Goal: Task Accomplishment & Management: Manage account settings

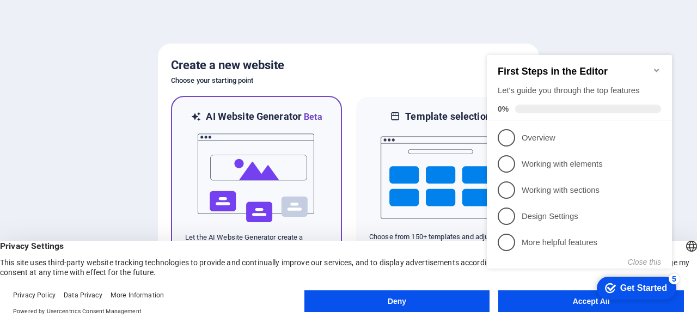
click at [322, 181] on div at bounding box center [256, 178] width 143 height 109
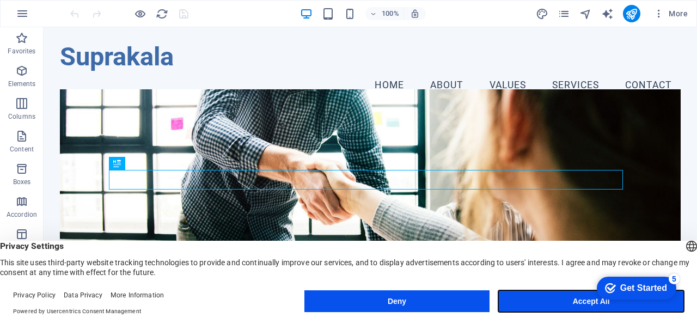
click at [553, 297] on button "Accept All" at bounding box center [591, 301] width 186 height 22
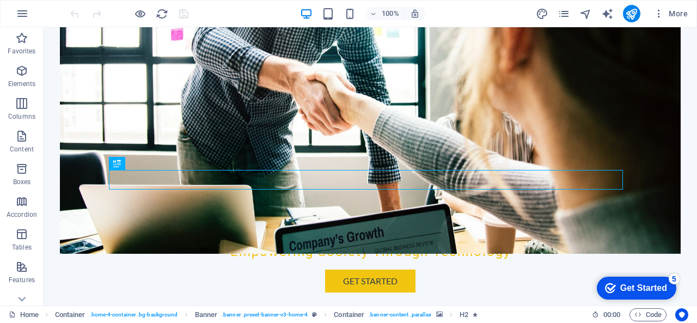
scroll to position [243, 0]
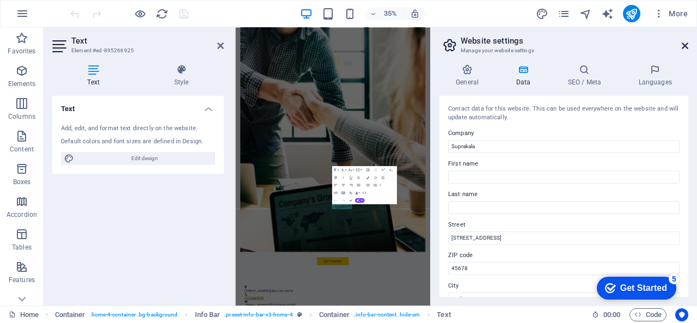
click at [684, 47] on icon at bounding box center [685, 45] width 7 height 9
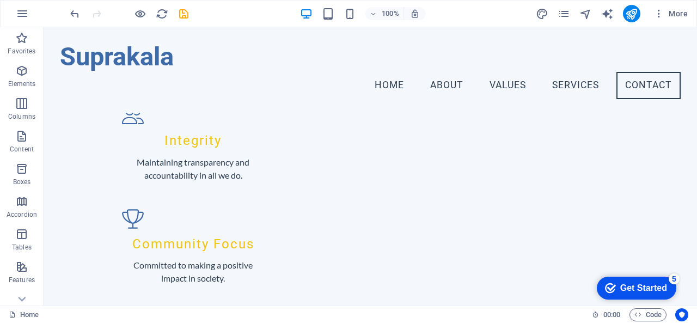
scroll to position [923, 0]
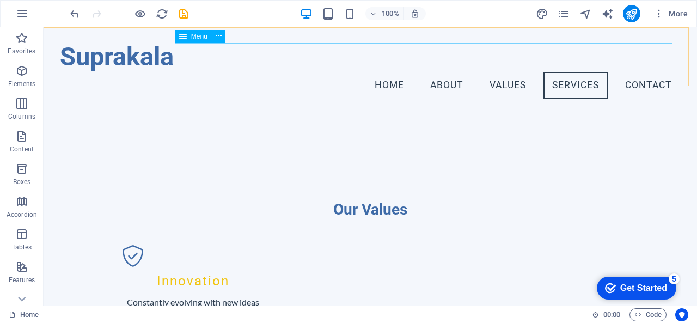
click at [642, 72] on nav "Home About Values Services Contact" at bounding box center [370, 85] width 621 height 27
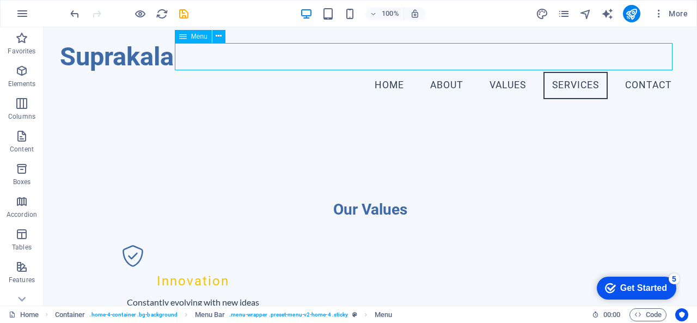
click at [505, 72] on nav "Home About Values Services Contact" at bounding box center [370, 85] width 621 height 27
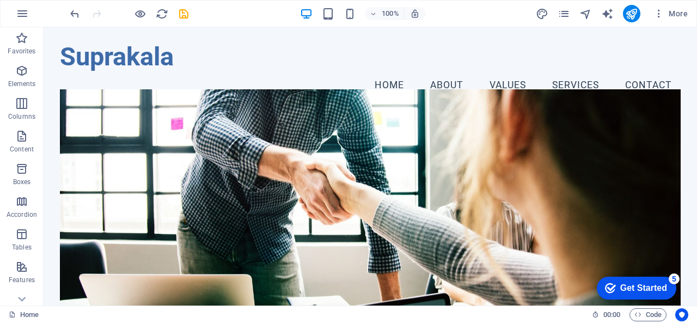
scroll to position [243, 0]
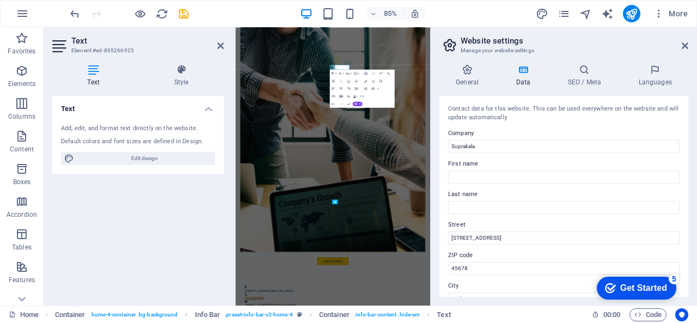
click at [491, 123] on div "Contact data for this website. This can be used everywhere on the website and w…" at bounding box center [563, 196] width 249 height 201
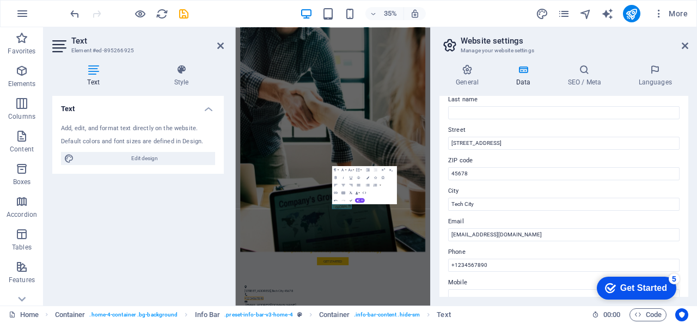
scroll to position [181, 0]
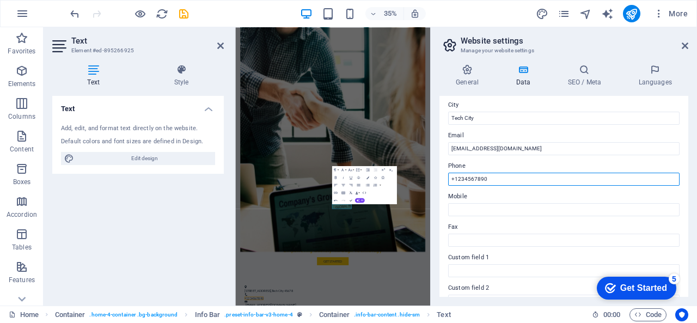
drag, startPoint x: 488, startPoint y: 175, endPoint x: 455, endPoint y: 179, distance: 33.0
click at [455, 179] on input "+1234567890" at bounding box center [563, 179] width 231 height 13
click at [453, 178] on input "[PHONE_NUMBER]" at bounding box center [563, 179] width 231 height 13
type input "[PHONE_NUMBER]"
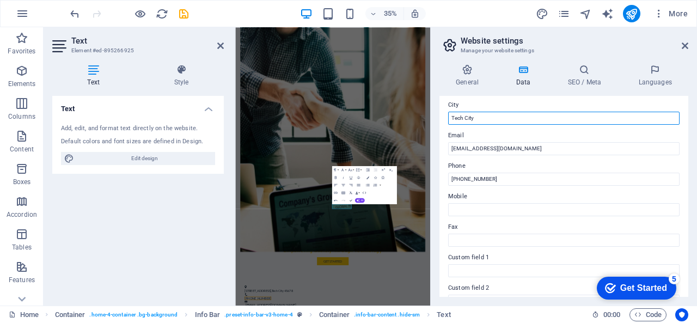
drag, startPoint x: 493, startPoint y: 118, endPoint x: 448, endPoint y: 118, distance: 45.2
click at [448, 118] on input "Tech City" at bounding box center [563, 118] width 231 height 13
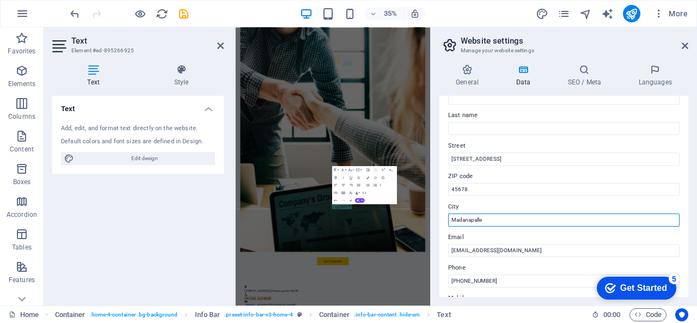
scroll to position [77, 0]
type input "Madanapalle"
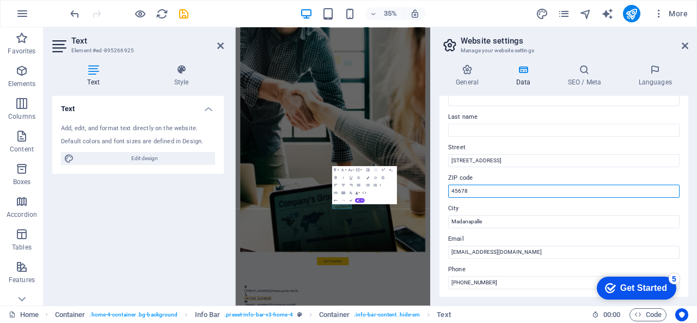
drag, startPoint x: 476, startPoint y: 190, endPoint x: 436, endPoint y: 187, distance: 40.4
click at [436, 187] on div "General Data SEO / Meta Languages Website name [DOMAIN_NAME] Logo Drag files he…" at bounding box center [564, 181] width 266 height 250
type input "517325"
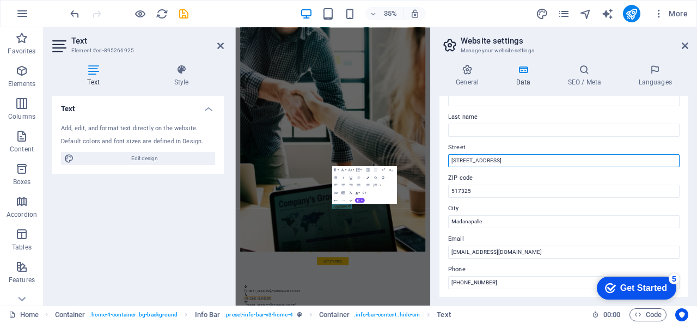
drag, startPoint x: 496, startPoint y: 161, endPoint x: 444, endPoint y: 162, distance: 51.7
click at [444, 162] on div "Contact data for this website. This can be used everywhere on the website and w…" at bounding box center [563, 196] width 249 height 201
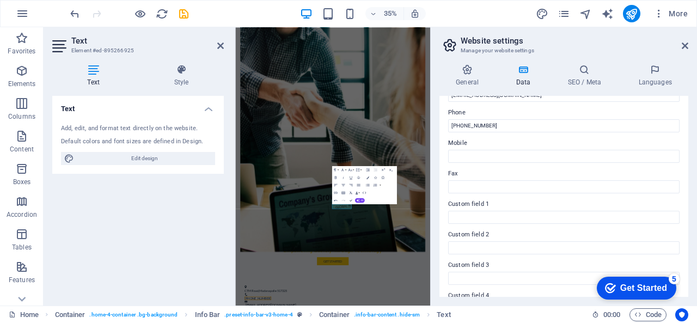
scroll to position [322, 0]
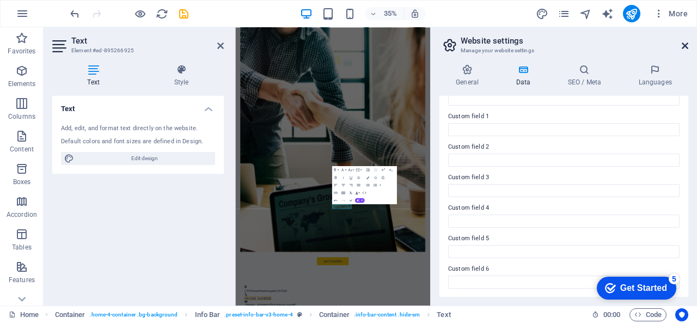
type input "CTM Road"
click at [683, 47] on icon at bounding box center [685, 45] width 7 height 9
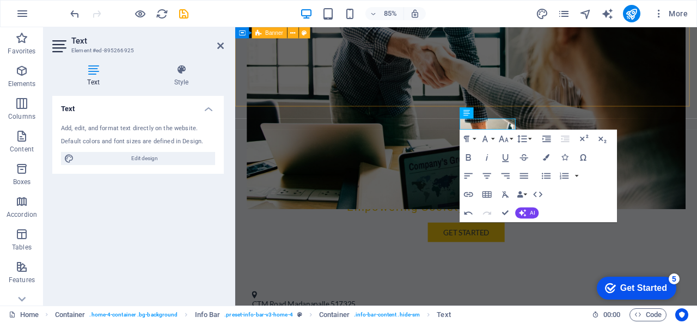
click at [183, 210] on div "Text Add, edit, and format text directly on the website. Default colors and fon…" at bounding box center [138, 196] width 172 height 201
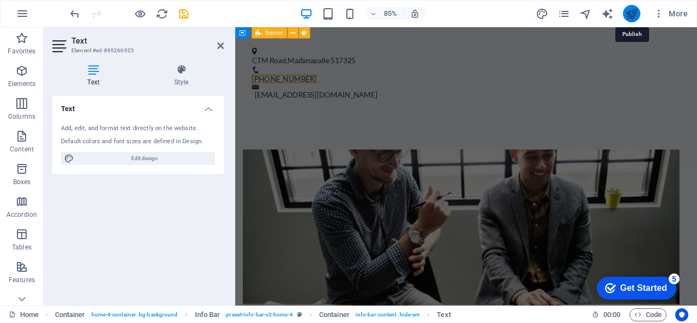
click at [633, 17] on icon "publish" at bounding box center [631, 14] width 13 height 13
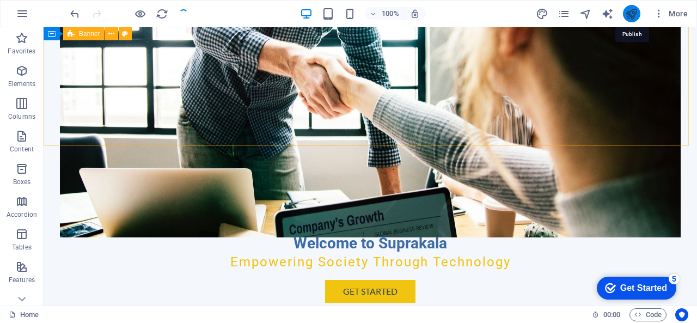
click at [633, 17] on icon "publish" at bounding box center [631, 14] width 13 height 13
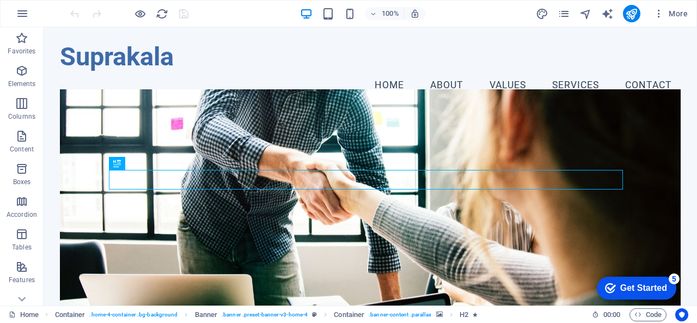
drag, startPoint x: 692, startPoint y: 43, endPoint x: 739, endPoint y: 28, distance: 49.8
click at [117, 164] on icon at bounding box center [117, 163] width 8 height 13
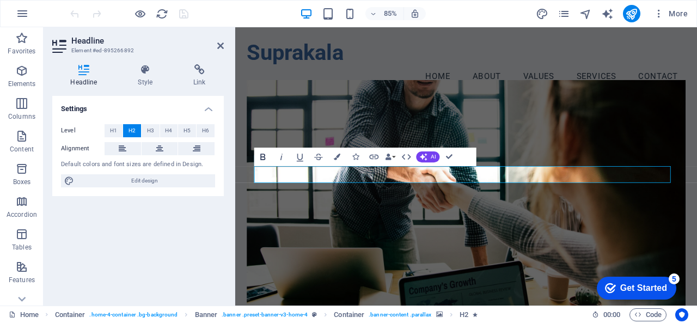
click at [265, 154] on icon "button" at bounding box center [262, 157] width 5 height 7
click at [220, 46] on icon at bounding box center [220, 45] width 7 height 9
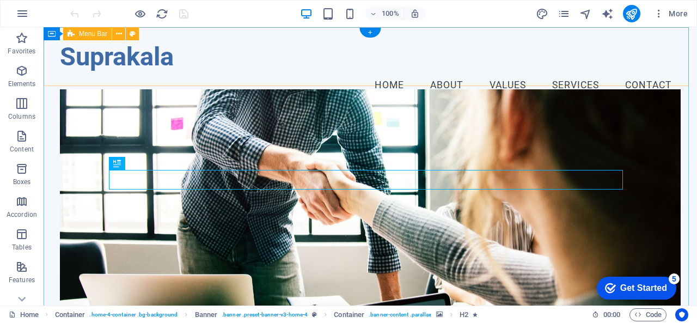
click at [501, 77] on div "Suprakala Menu Home About Values Services Contact" at bounding box center [370, 69] width 653 height 85
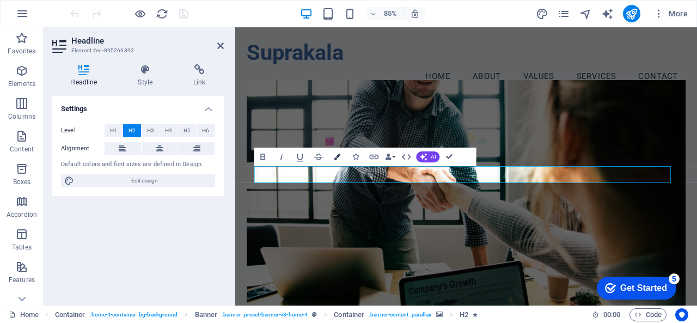
click at [337, 157] on icon "button" at bounding box center [337, 157] width 7 height 7
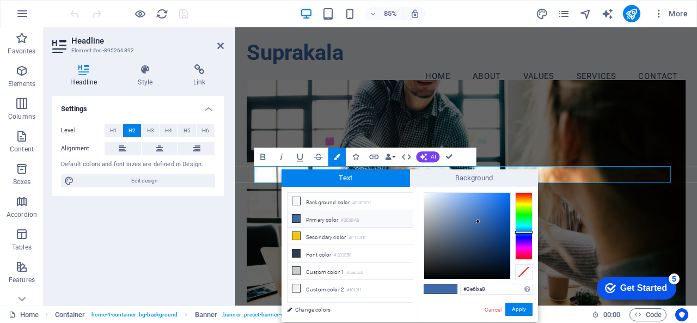
drag, startPoint x: 337, startPoint y: 157, endPoint x: 334, endPoint y: 174, distance: 16.6
click at [334, 174] on body "Suprakala Home Favorites Elements Columns Content Boxes Accordion Tables Featur…" at bounding box center [348, 161] width 697 height 323
click at [522, 205] on div at bounding box center [523, 226] width 17 height 68
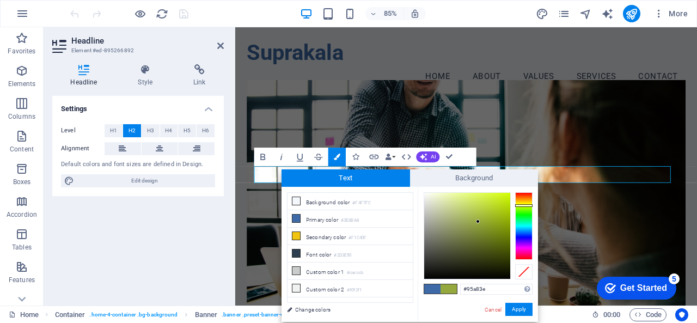
type input "#bde01b"
click at [499, 203] on div at bounding box center [467, 236] width 86 height 86
click at [516, 310] on button "Apply" at bounding box center [518, 309] width 27 height 13
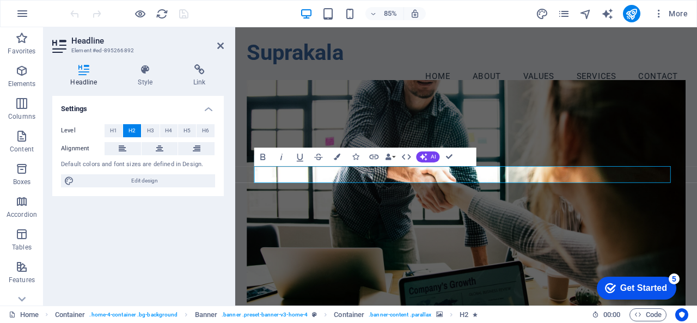
click at [432, 134] on figure at bounding box center [507, 238] width 516 height 298
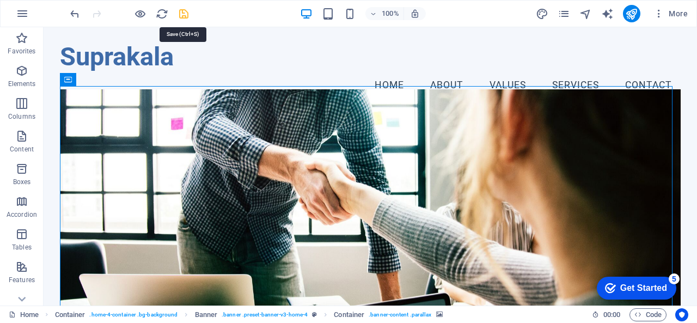
click at [180, 15] on icon "save" at bounding box center [184, 14] width 13 height 13
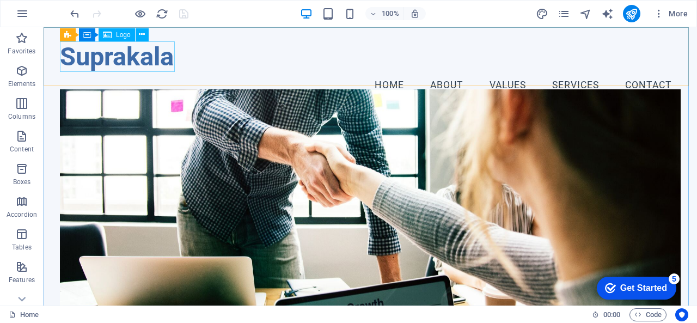
click at [109, 36] on icon at bounding box center [107, 34] width 9 height 13
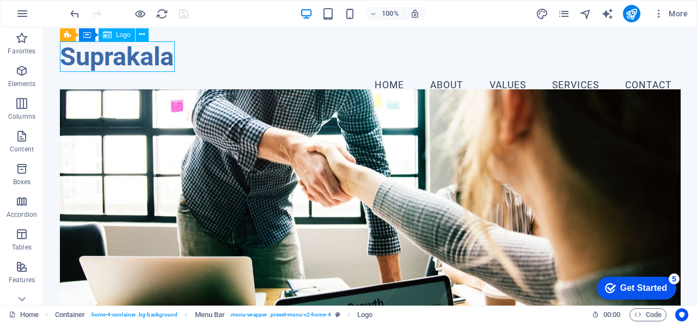
click at [120, 36] on span "Logo" at bounding box center [123, 35] width 15 height 7
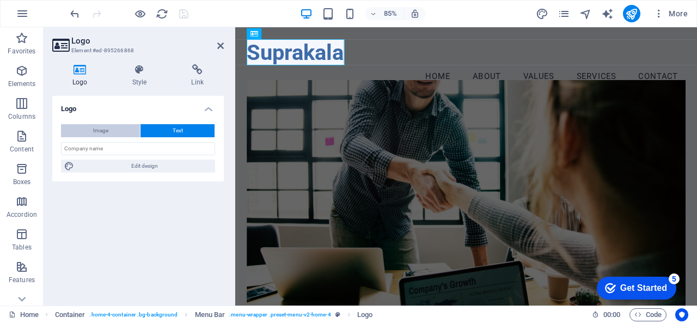
click at [107, 133] on span "Image" at bounding box center [100, 130] width 15 height 13
select select "DISABLED_OPTION_VALUE"
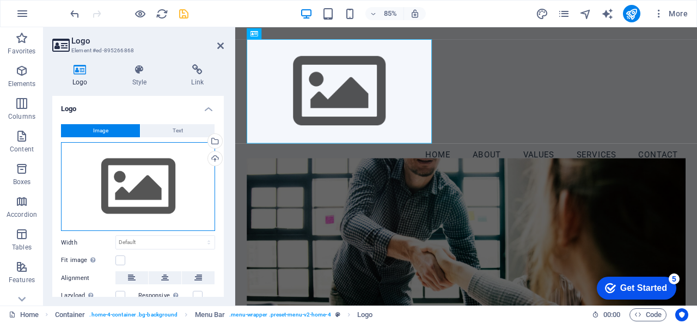
click at [125, 195] on div "Drag files here, click to choose files or select files from Files or our free s…" at bounding box center [138, 186] width 154 height 89
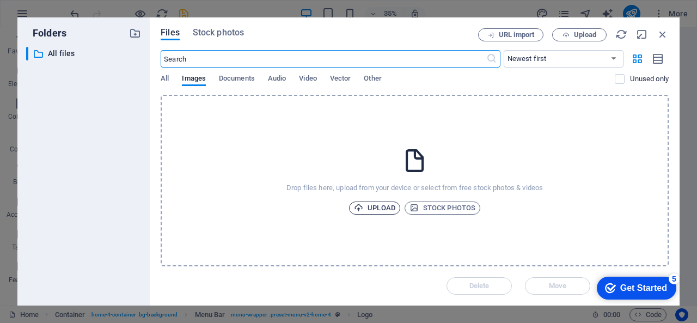
click at [378, 207] on span "Upload" at bounding box center [374, 207] width 41 height 13
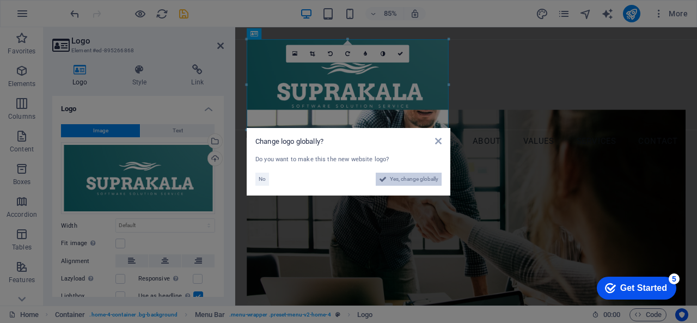
click at [390, 178] on span "Yes, change globally" at bounding box center [414, 179] width 48 height 13
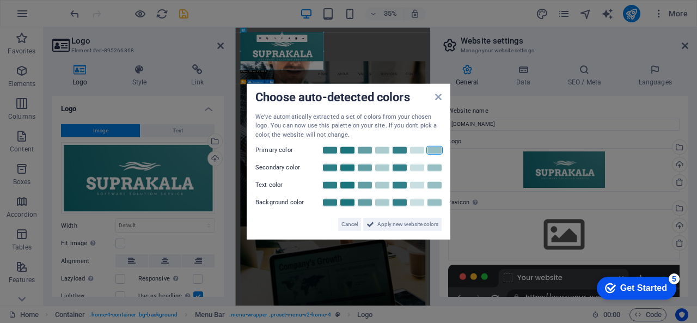
click at [433, 149] on link at bounding box center [434, 150] width 16 height 9
click at [406, 224] on span "Apply new website colors" at bounding box center [407, 224] width 61 height 13
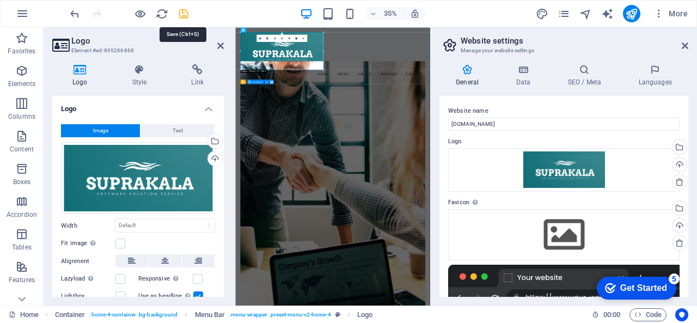
click at [182, 15] on icon "save" at bounding box center [184, 14] width 13 height 13
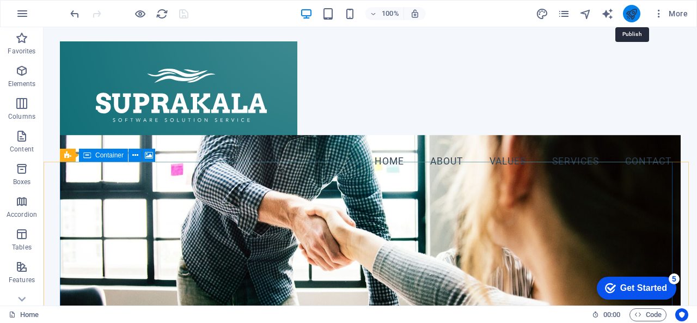
click at [629, 14] on icon "publish" at bounding box center [631, 14] width 13 height 13
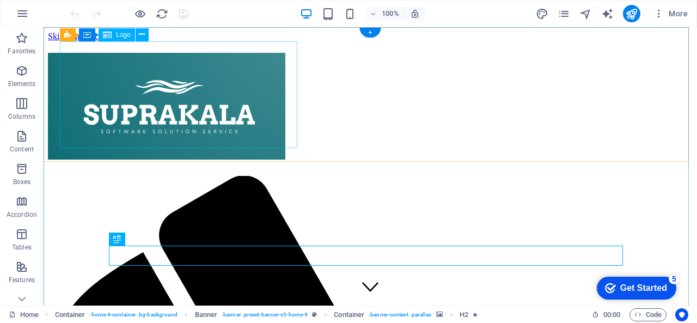
click at [124, 59] on div at bounding box center [370, 108] width 645 height 111
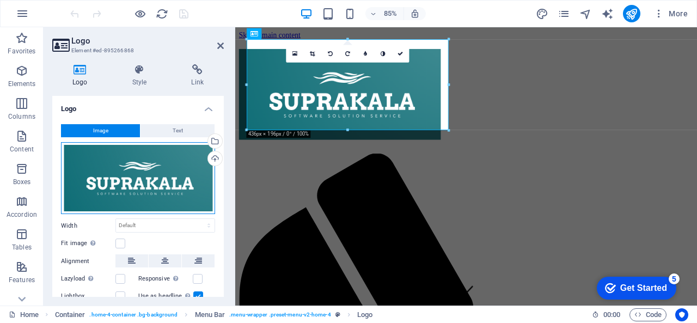
click at [133, 180] on div "Drag files here, click to choose files or select files from Files or our free s…" at bounding box center [138, 178] width 154 height 72
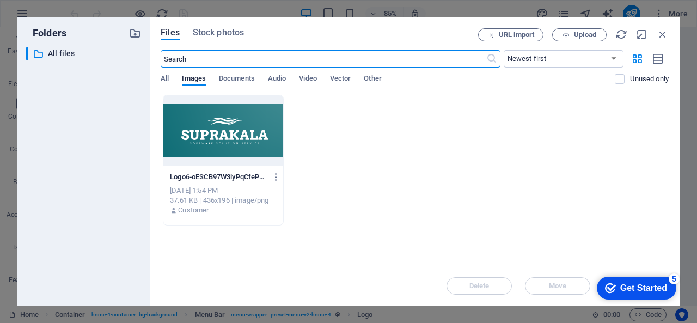
click at [133, 180] on body "Suprakala Home Favorites Elements Columns Content Boxes Accordion Tables Featur…" at bounding box center [348, 161] width 697 height 323
click at [246, 142] on div at bounding box center [223, 130] width 120 height 71
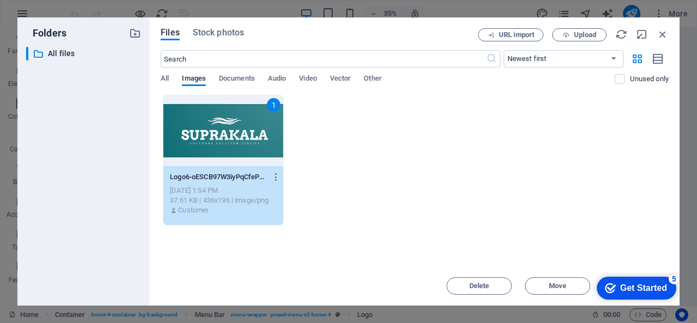
click at [246, 142] on div "1" at bounding box center [223, 130] width 120 height 71
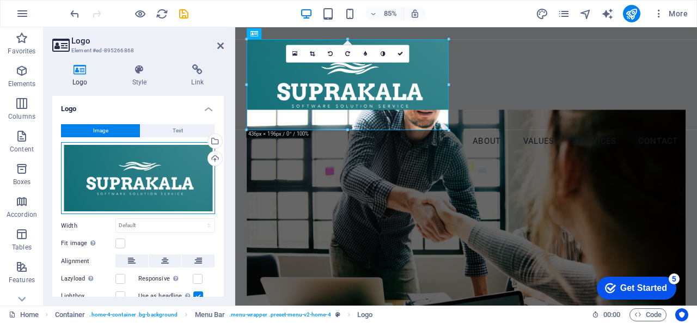
click at [145, 160] on div "Drag files here, click to choose files or select files from Files or our free s…" at bounding box center [138, 178] width 154 height 72
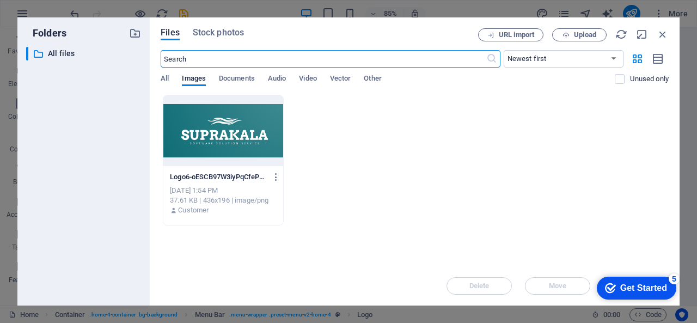
click at [145, 160] on body "Suprakala Home Favorites Elements Columns Content Boxes Accordion Tables Featur…" at bounding box center [348, 161] width 697 height 323
click at [276, 175] on icon "button" at bounding box center [276, 177] width 10 height 10
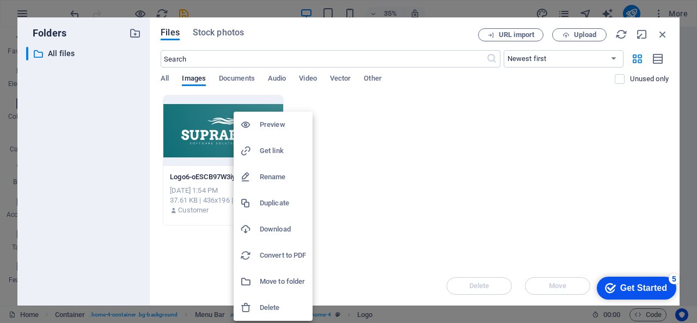
click at [369, 182] on div at bounding box center [348, 161] width 697 height 323
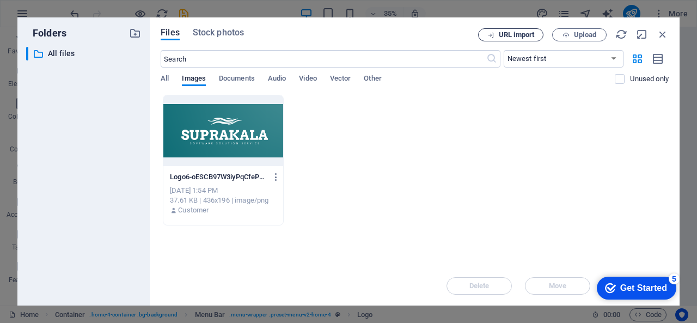
click at [516, 36] on span "URL import" at bounding box center [516, 35] width 35 height 7
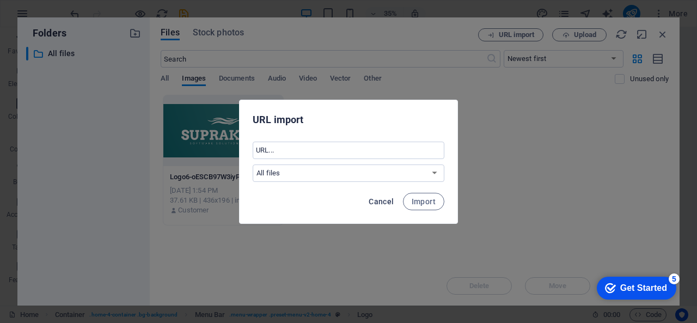
click at [382, 203] on span "Cancel" at bounding box center [381, 201] width 25 height 9
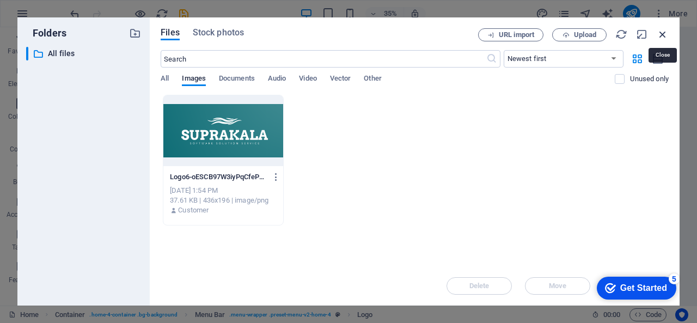
click at [661, 34] on icon "button" at bounding box center [663, 34] width 12 height 12
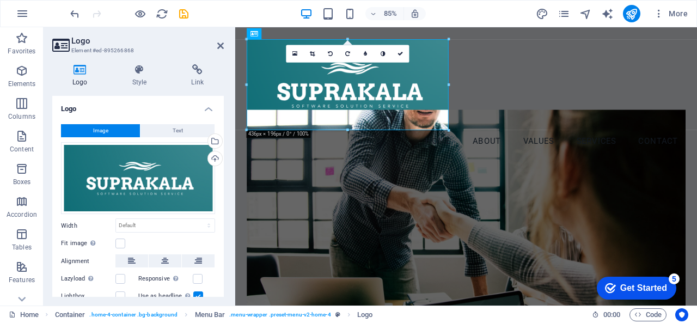
click at [112, 134] on button "Image" at bounding box center [100, 130] width 79 height 13
click at [126, 169] on div "Drag files here, click to choose files or select files from Files or our free s…" at bounding box center [138, 178] width 154 height 72
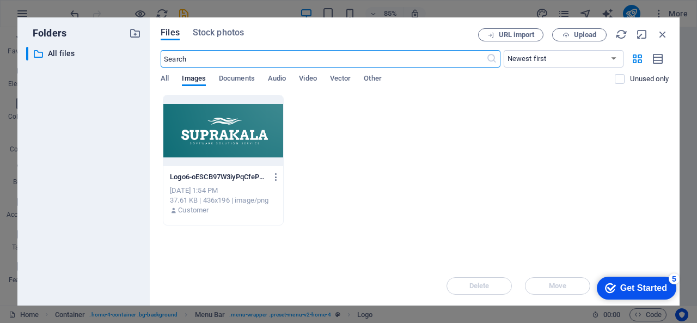
click at [126, 169] on body "Suprakala Home Favorites Elements Columns Content Boxes Accordion Tables Featur…" at bounding box center [348, 161] width 697 height 323
click at [209, 123] on div at bounding box center [223, 130] width 120 height 71
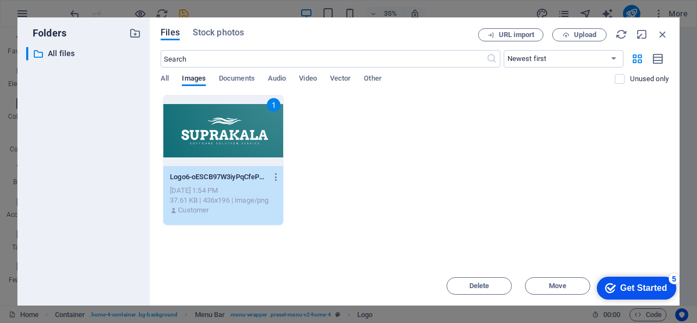
click at [209, 123] on div "1" at bounding box center [223, 130] width 120 height 71
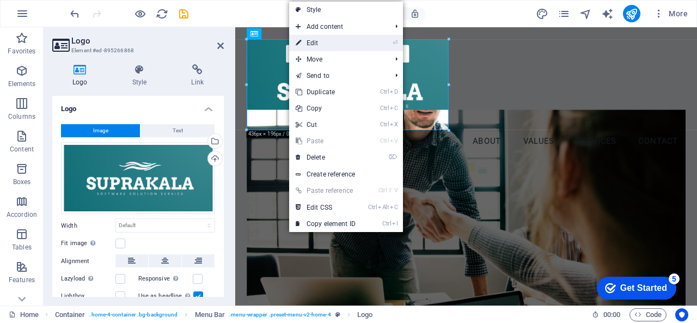
click at [321, 41] on link "⏎ Edit" at bounding box center [325, 43] width 73 height 16
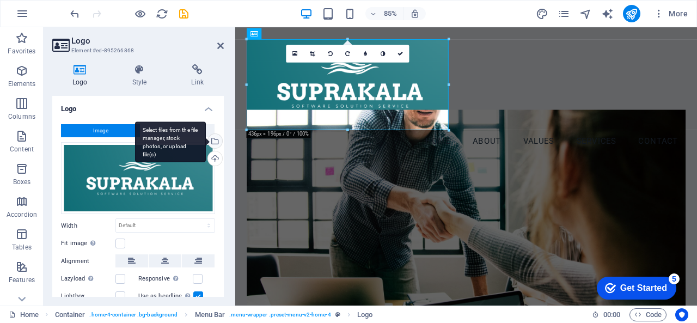
click at [212, 140] on div "Select files from the file manager, stock photos, or upload file(s)" at bounding box center [214, 142] width 16 height 16
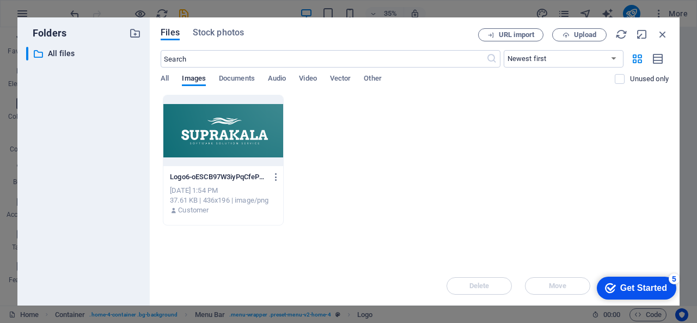
click at [272, 140] on div at bounding box center [223, 130] width 120 height 71
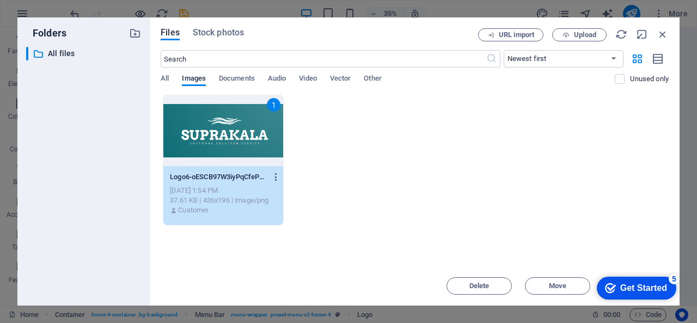
click at [278, 170] on button "button" at bounding box center [274, 176] width 15 height 17
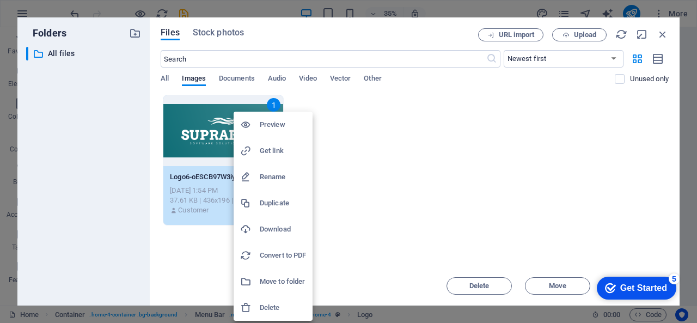
click at [271, 309] on h6 "Delete" at bounding box center [283, 307] width 46 height 13
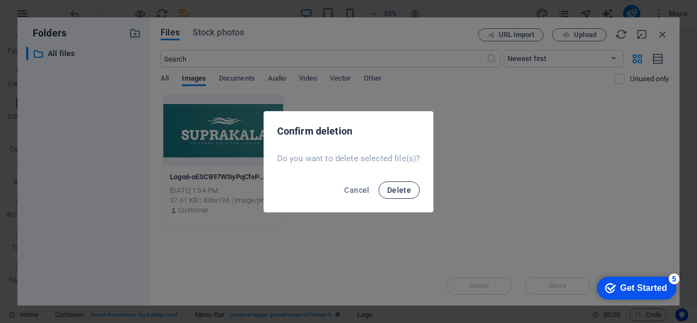
click at [392, 187] on span "Delete" at bounding box center [399, 190] width 24 height 9
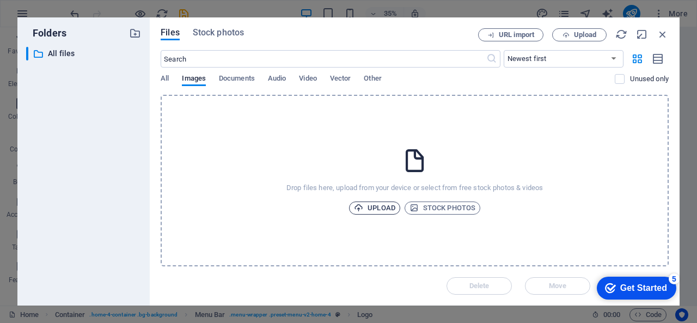
click at [379, 209] on span "Upload" at bounding box center [374, 207] width 41 height 13
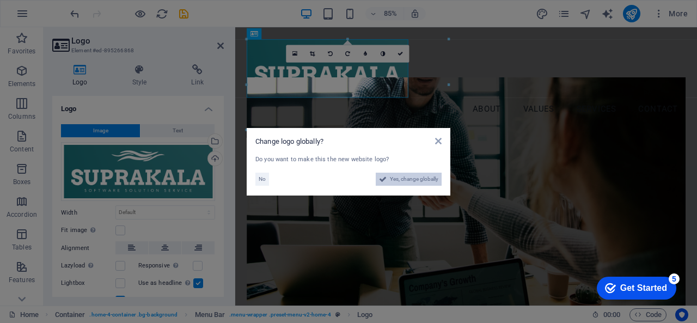
click at [407, 179] on span "Yes, change globally" at bounding box center [414, 179] width 48 height 13
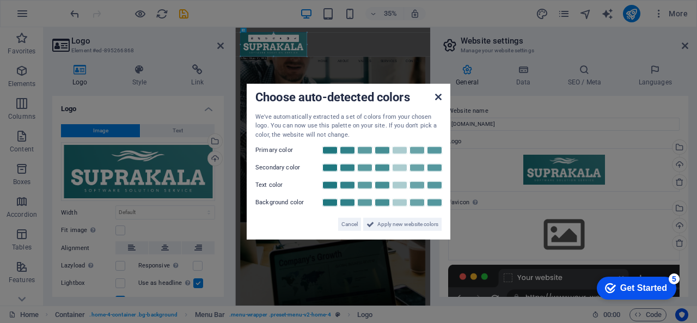
click at [438, 101] on icon at bounding box center [438, 96] width 7 height 9
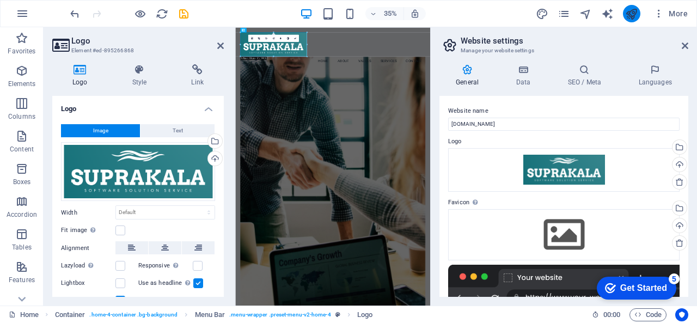
click at [624, 14] on button "publish" at bounding box center [631, 13] width 17 height 17
